Goal: Transaction & Acquisition: Purchase product/service

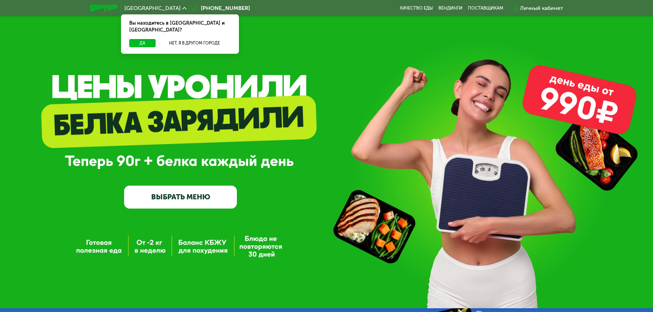
click at [182, 197] on link "ВЫБРАТЬ МЕНЮ" at bounding box center [180, 197] width 113 height 23
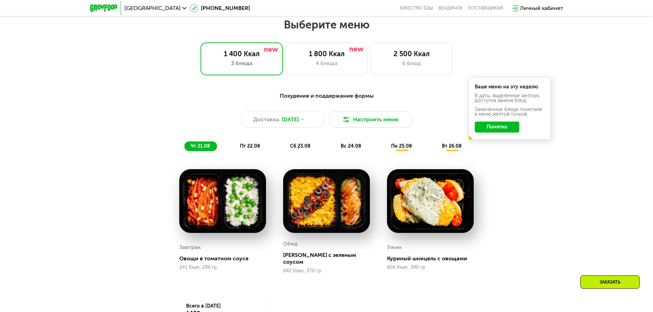
scroll to position [370, 0]
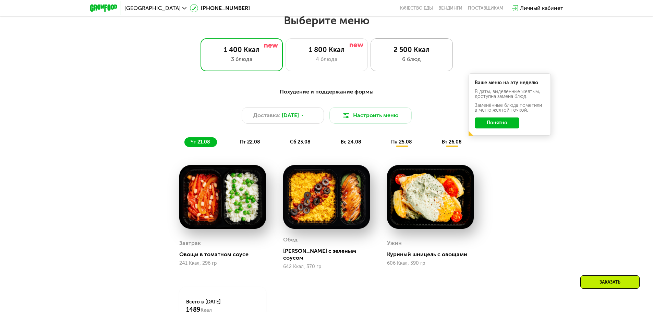
click at [398, 54] on div "2 500 Ккал" at bounding box center [412, 50] width 68 height 8
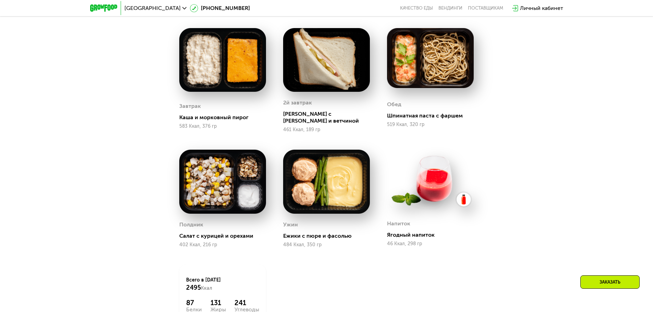
scroll to position [542, 0]
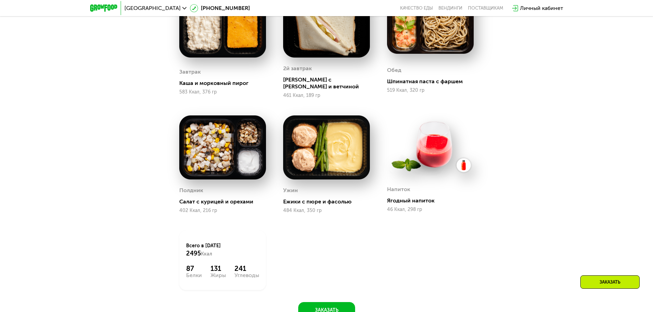
click at [317, 154] on img at bounding box center [326, 148] width 87 height 64
click at [309, 200] on div "Ежики с пюре и фасолью" at bounding box center [329, 201] width 92 height 7
click at [302, 156] on img at bounding box center [326, 148] width 87 height 64
click at [219, 122] on img at bounding box center [222, 148] width 87 height 64
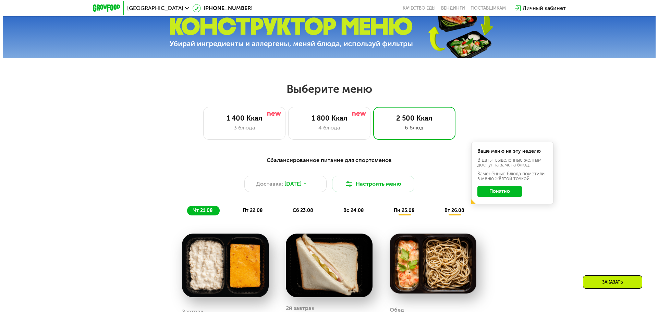
scroll to position [336, 0]
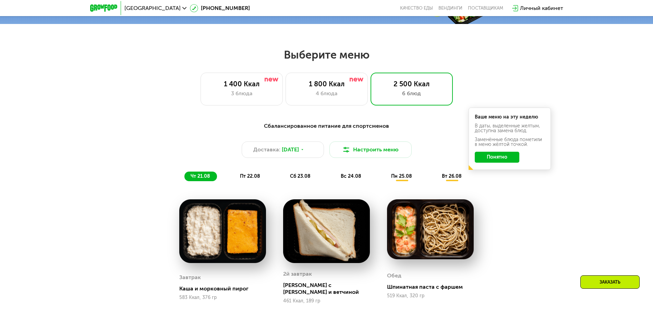
click at [248, 179] on span "пт 22.08" at bounding box center [250, 176] width 20 height 6
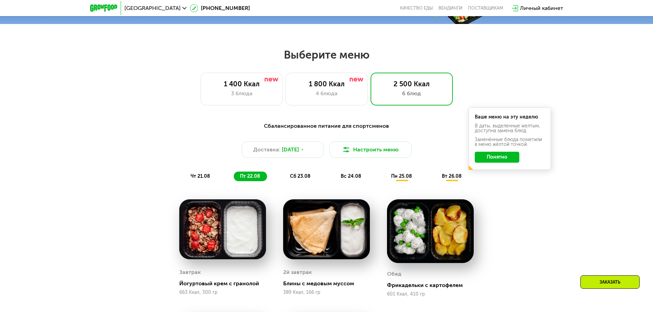
click at [294, 179] on span "сб 23.08" at bounding box center [300, 176] width 21 height 6
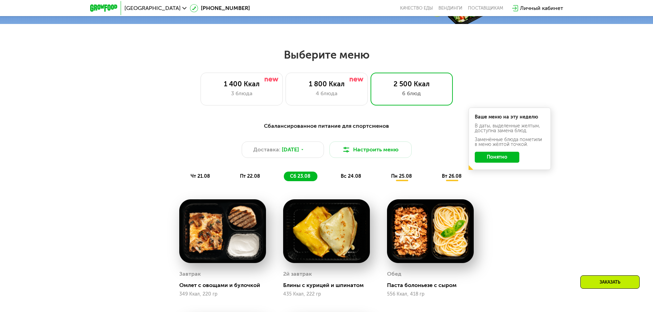
click at [213, 174] on div "Сбалансированное питание для спортсменов Доставка: [DATE] Настроить меню чт 21.…" at bounding box center [327, 151] width 406 height 59
click at [234, 177] on div "чт 21.08" at bounding box center [250, 177] width 33 height 10
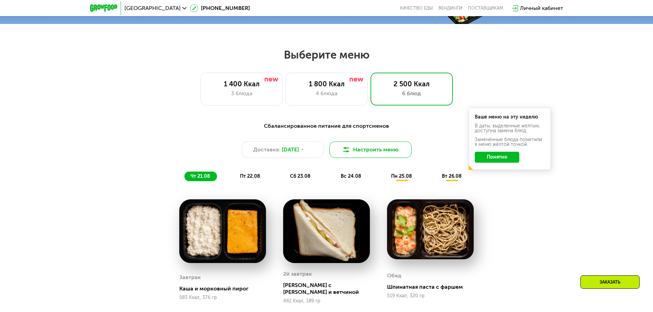
click at [353, 148] on button "Настроить меню" at bounding box center [370, 150] width 82 height 16
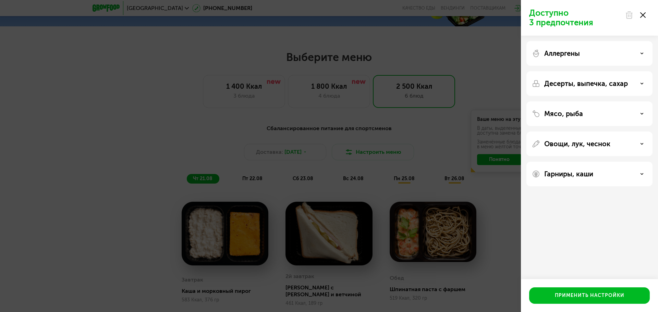
click at [577, 56] on p "Аллергены" at bounding box center [562, 53] width 36 height 8
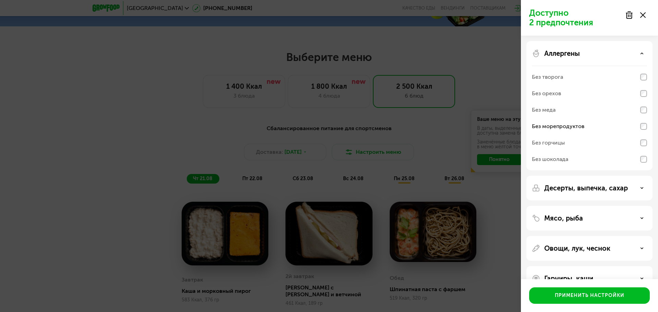
click at [575, 191] on p "Десерты, выпечка, сахар" at bounding box center [586, 188] width 84 height 8
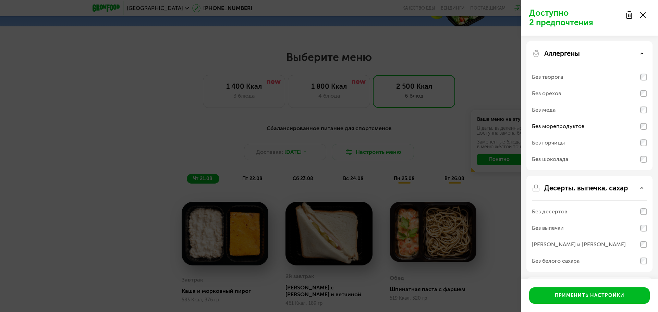
scroll to position [34, 0]
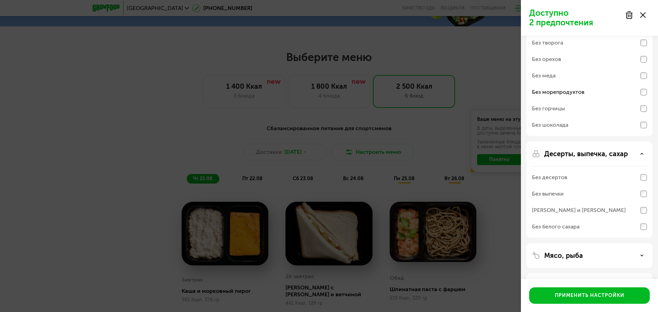
click at [587, 151] on p "Десерты, выпечка, сахар" at bounding box center [586, 154] width 84 height 8
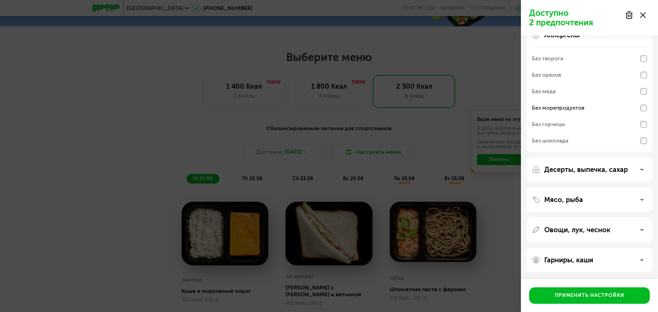
click at [570, 203] on p "Мясо, рыба" at bounding box center [563, 200] width 39 height 8
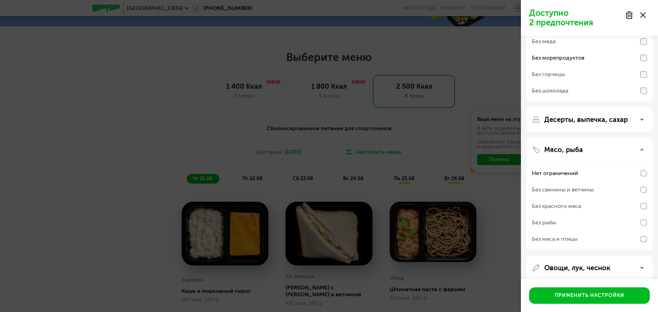
scroll to position [103, 0]
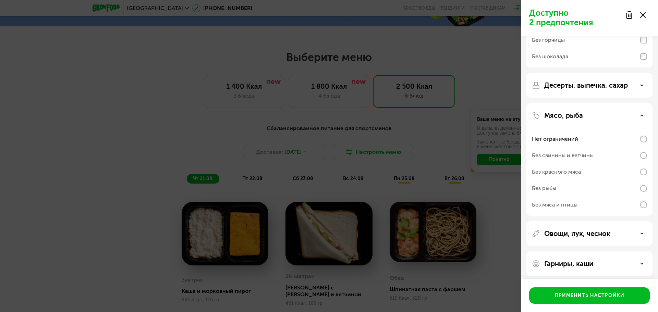
click at [566, 187] on div "Без рыбы" at bounding box center [589, 188] width 115 height 16
click at [569, 235] on p "Овощи, лук, чеснок" at bounding box center [577, 234] width 66 height 8
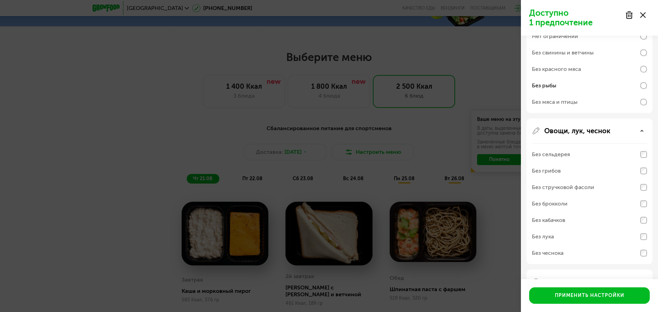
scroll to position [228, 0]
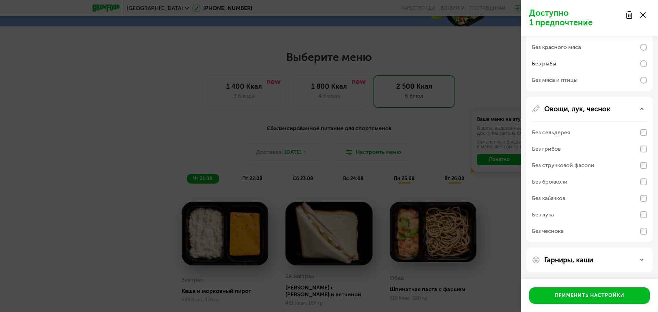
click at [575, 107] on p "Овощи, лук, чеснок" at bounding box center [577, 109] width 66 height 8
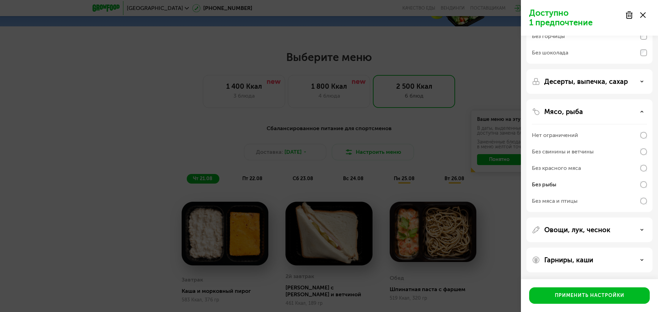
click at [578, 231] on p "Овощи, лук, чеснок" at bounding box center [577, 230] width 66 height 8
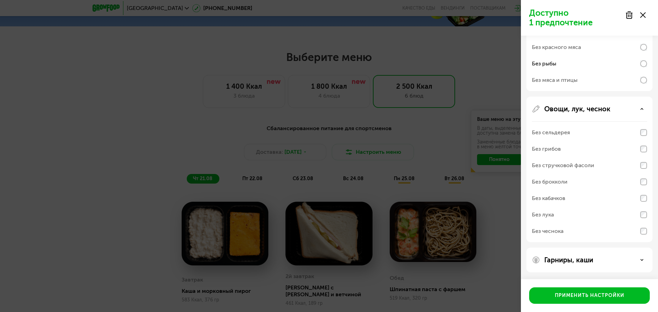
click at [582, 110] on p "Овощи, лук, чеснок" at bounding box center [577, 109] width 66 height 8
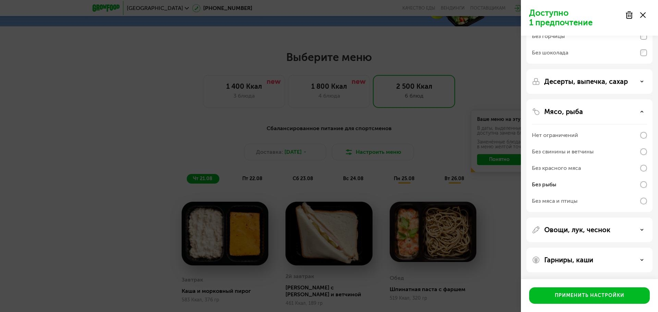
click at [572, 259] on p "Гарниры, каши" at bounding box center [568, 260] width 49 height 8
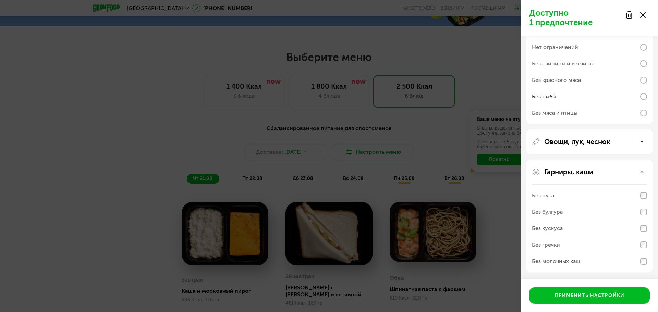
click at [584, 168] on p "Гарниры, каши" at bounding box center [568, 172] width 49 height 8
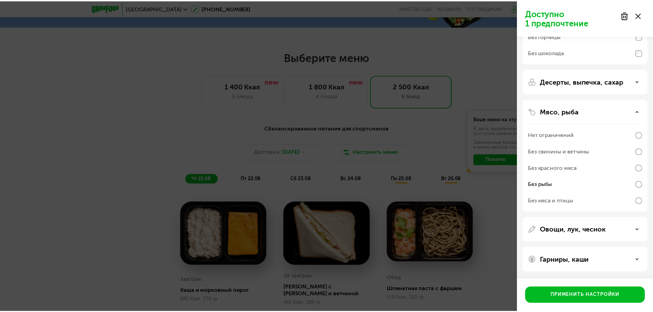
scroll to position [107, 0]
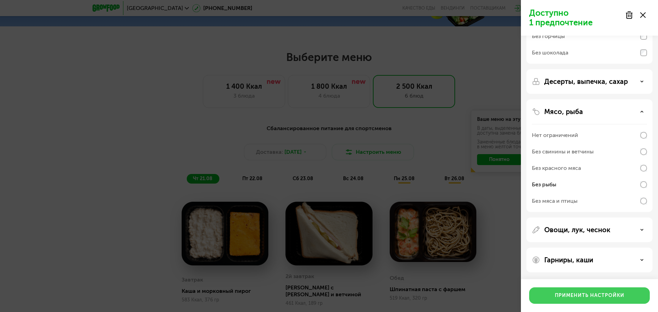
click at [604, 295] on div "Применить настройки" at bounding box center [590, 295] width 70 height 7
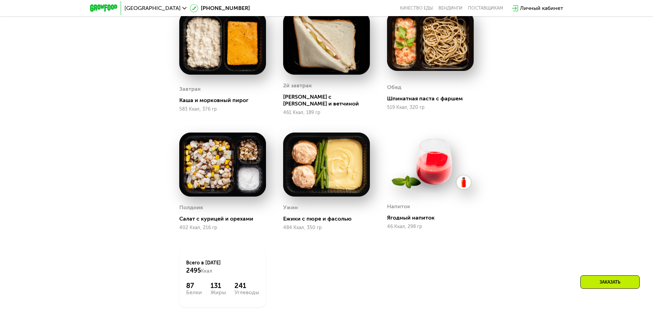
scroll to position [679, 0]
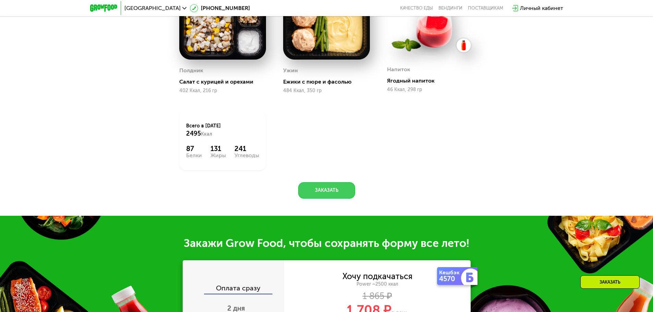
click at [327, 188] on button "Заказать" at bounding box center [326, 190] width 57 height 16
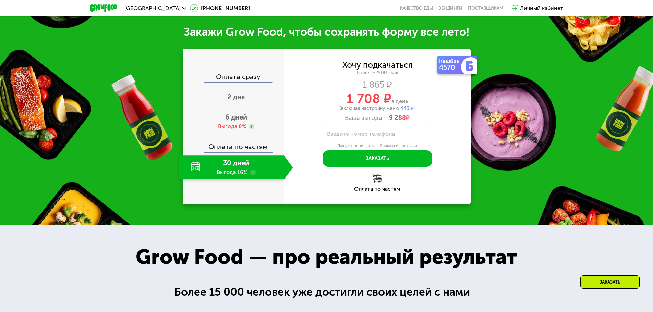
click at [228, 160] on div "30 дней Выгода 16%" at bounding box center [231, 168] width 105 height 24
click at [239, 93] on span "2 дня" at bounding box center [236, 97] width 18 height 8
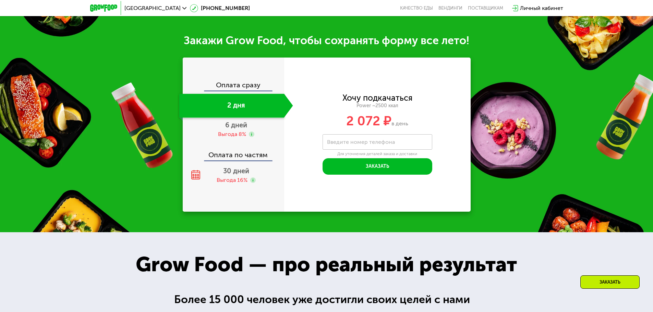
scroll to position [906, 0]
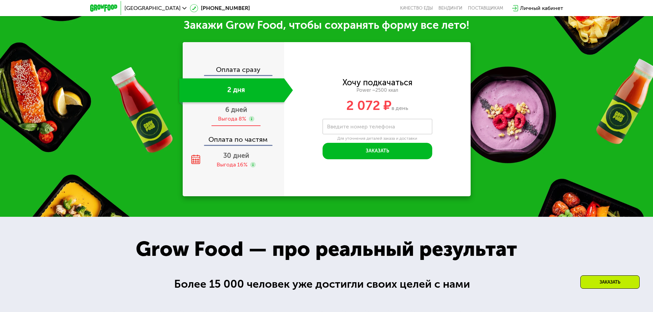
click at [234, 120] on div "Выгода 8%" at bounding box center [232, 119] width 28 height 8
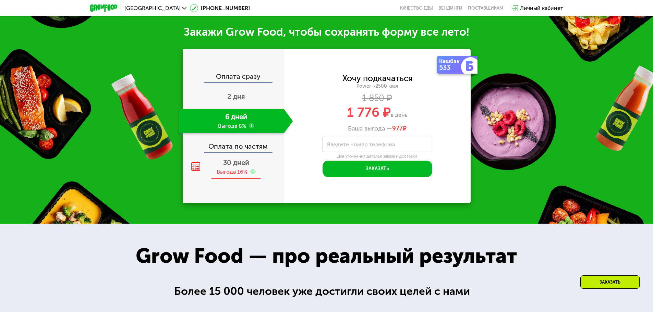
click at [230, 162] on span "30 дней" at bounding box center [236, 163] width 26 height 8
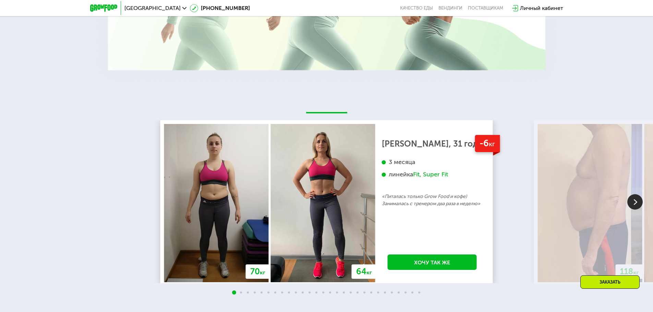
scroll to position [1404, 0]
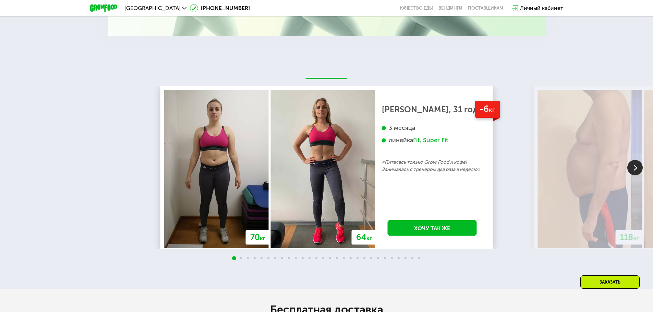
scroll to position [1473, 0]
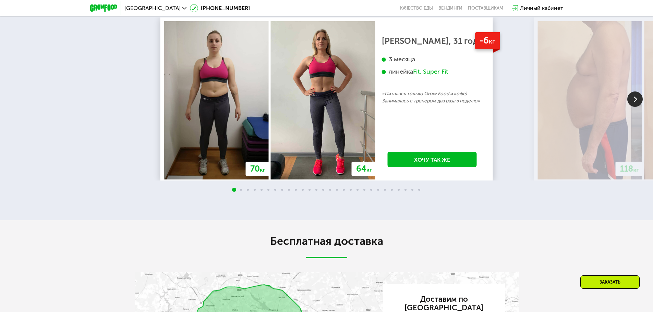
click at [633, 92] on img at bounding box center [634, 99] width 15 height 15
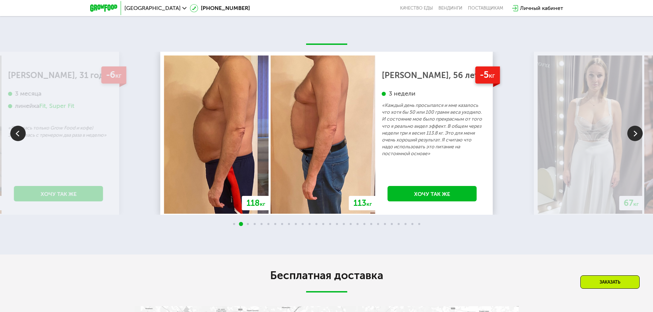
scroll to position [1404, 0]
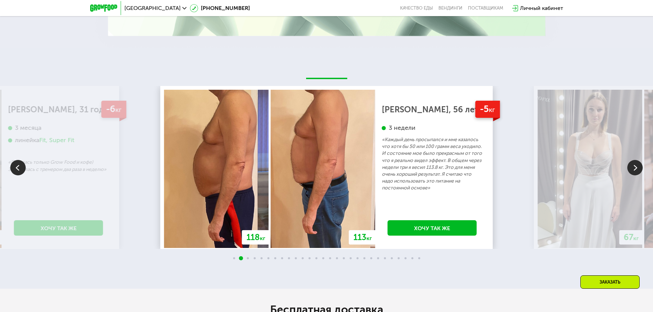
click at [635, 160] on img at bounding box center [634, 167] width 15 height 15
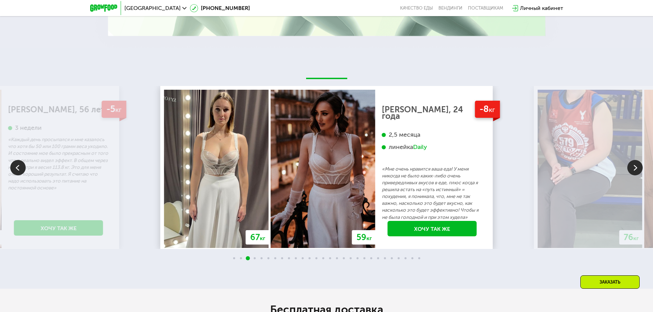
click at [634, 165] on img at bounding box center [634, 167] width 15 height 15
